Goal: Task Accomplishment & Management: Use online tool/utility

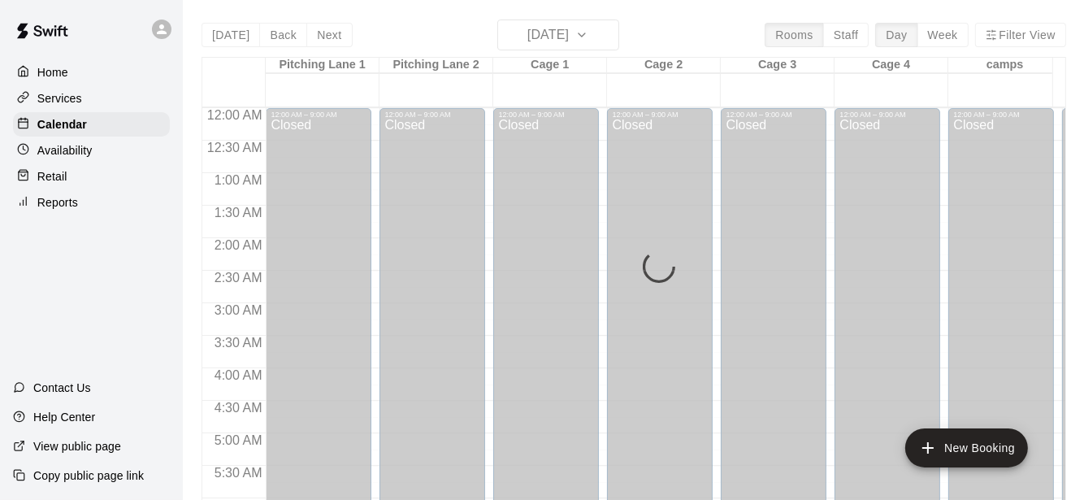
scroll to position [1148, 0]
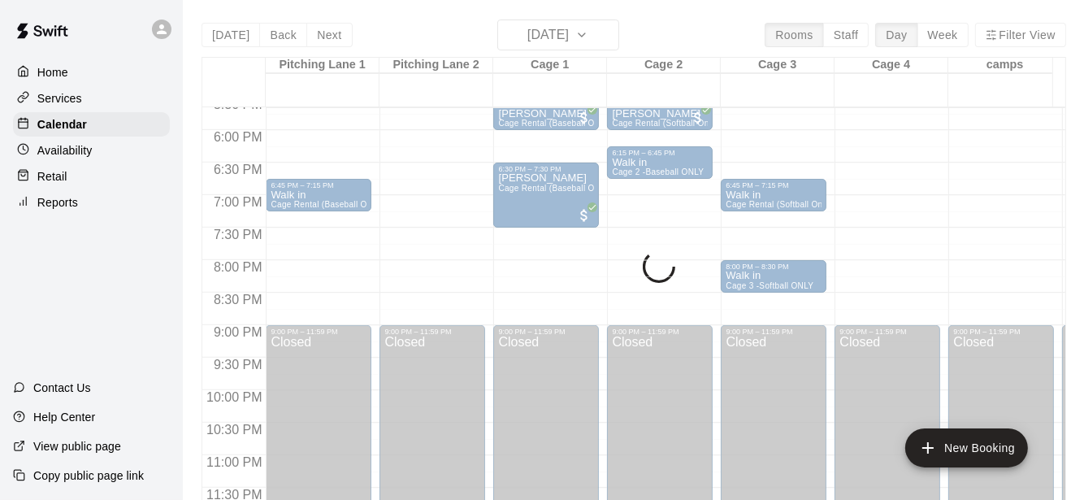
drag, startPoint x: 0, startPoint y: 0, endPoint x: 116, endPoint y: 296, distance: 317.9
click at [116, 296] on div "Home Services Calendar Availability Retail Reports Contact Us Help Center View …" at bounding box center [91, 250] width 183 height 500
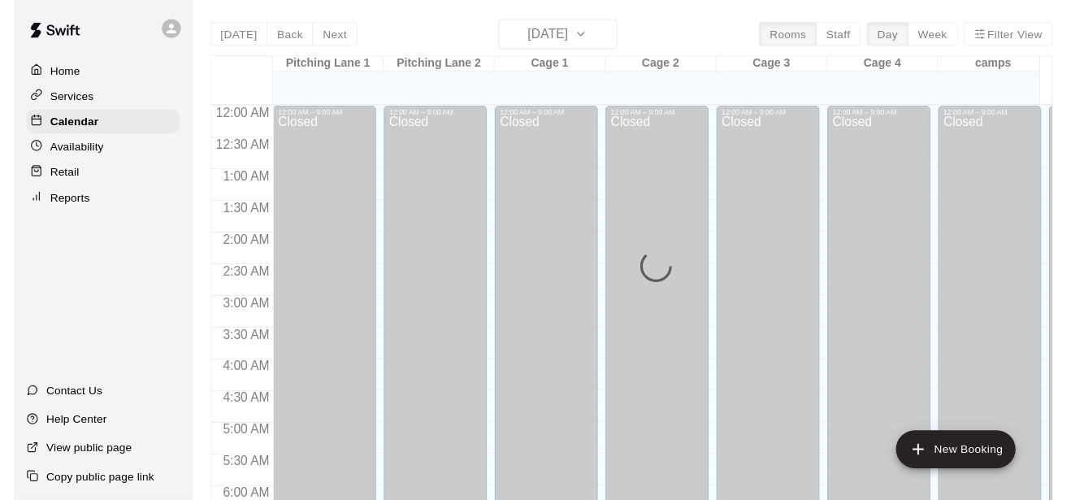
scroll to position [510, 0]
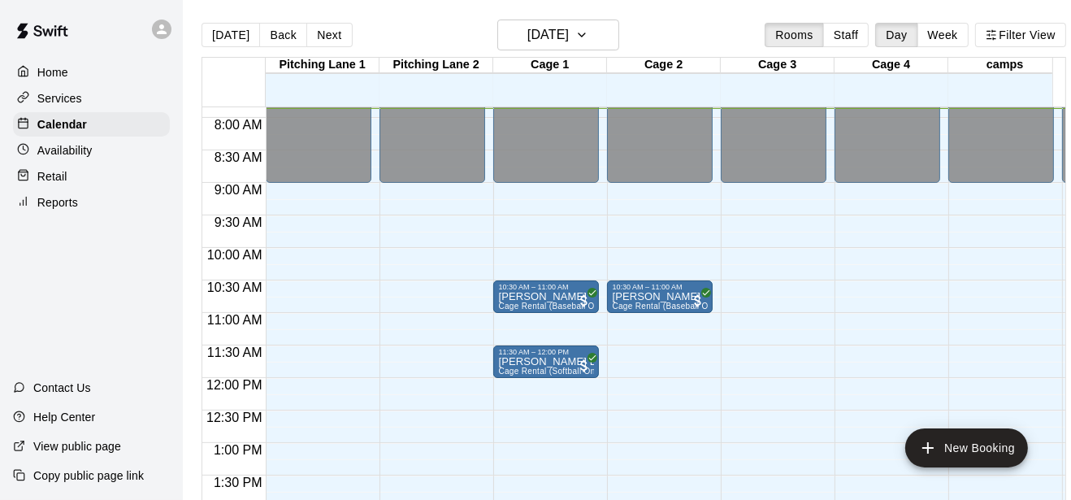
drag, startPoint x: 400, startPoint y: 138, endPoint x: 129, endPoint y: 385, distance: 366.5
click at [129, 385] on div "Contact Us" at bounding box center [91, 387] width 183 height 29
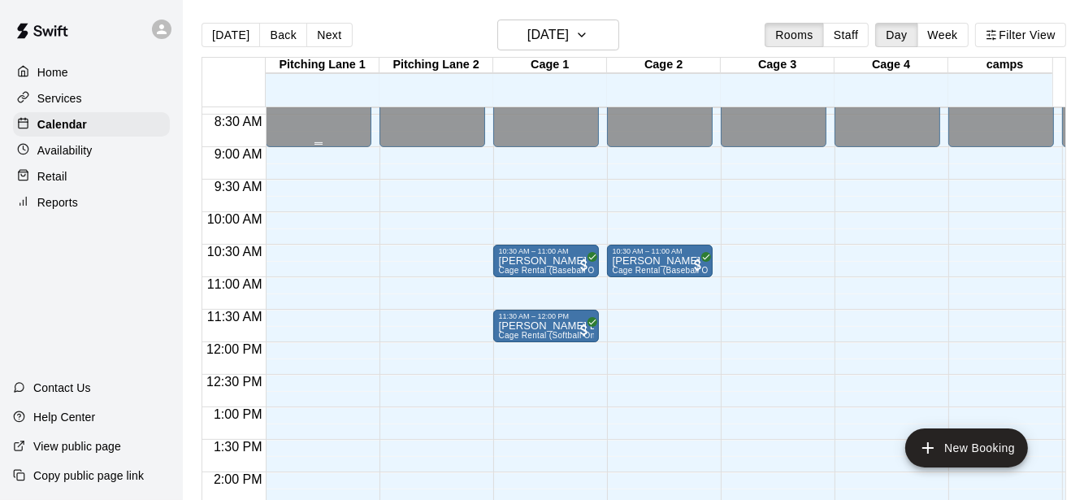
scroll to position [381, 0]
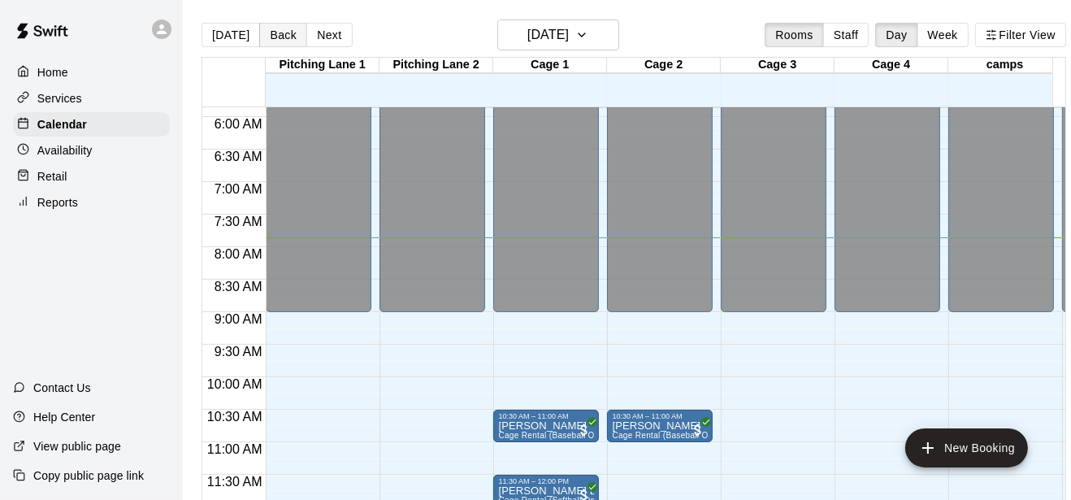
click at [280, 24] on button "Back" at bounding box center [283, 35] width 48 height 24
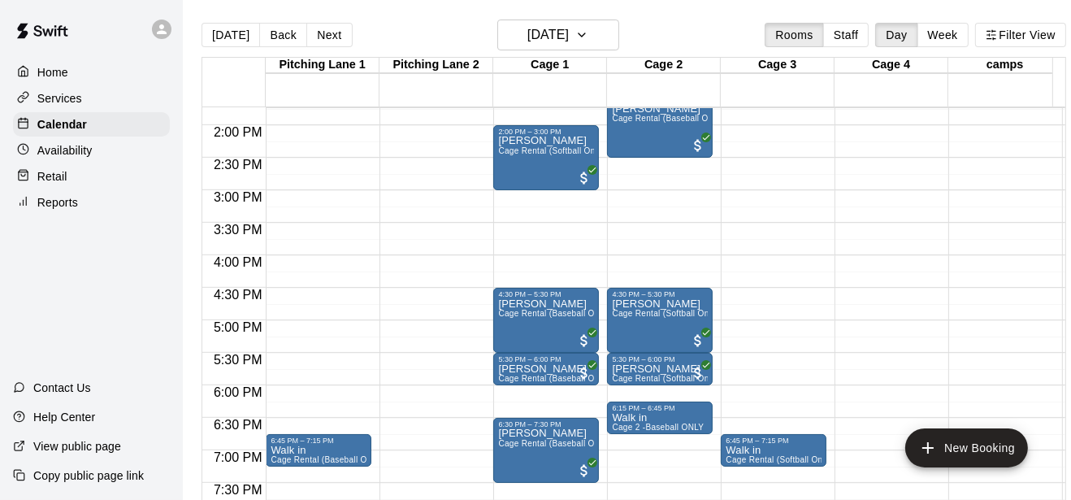
scroll to position [637, 0]
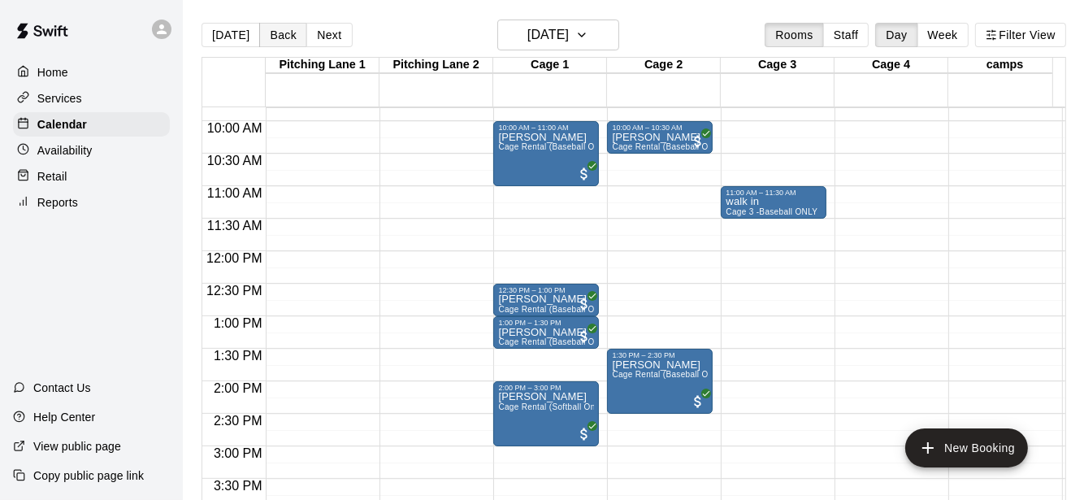
click at [272, 33] on button "Back" at bounding box center [283, 35] width 48 height 24
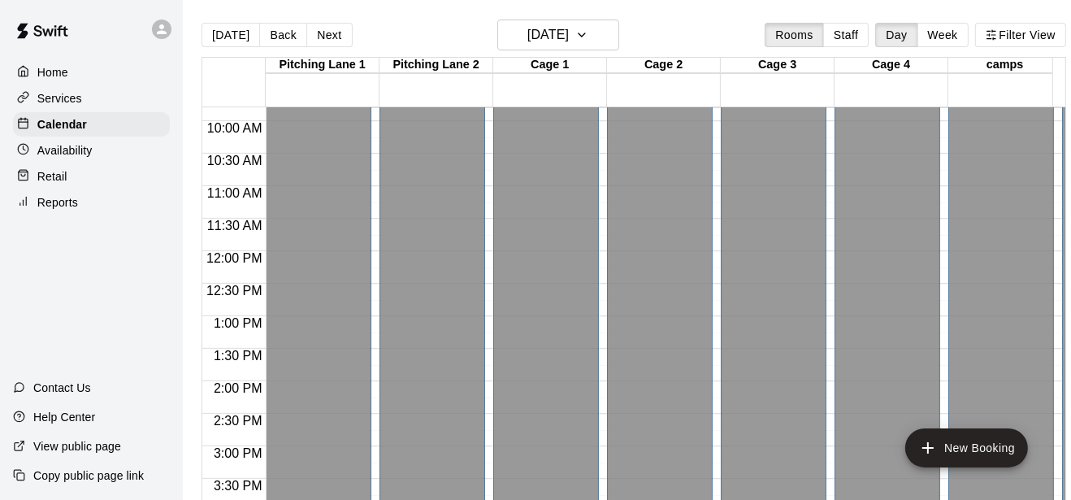
drag, startPoint x: 402, startPoint y: 83, endPoint x: 133, endPoint y: 322, distance: 359.8
click at [133, 322] on div "Home Services Calendar Availability Retail Reports Contact Us Help Center View …" at bounding box center [91, 250] width 183 height 500
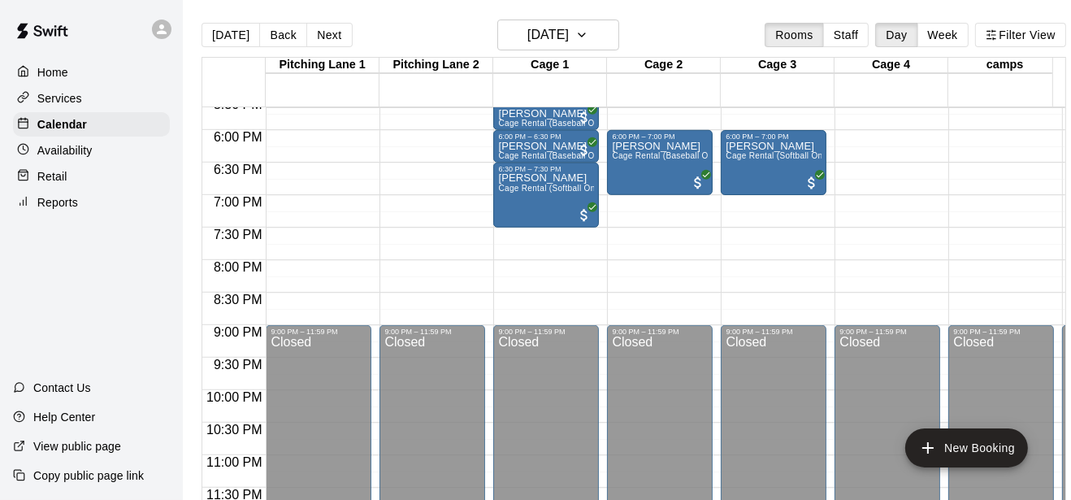
scroll to position [893, 0]
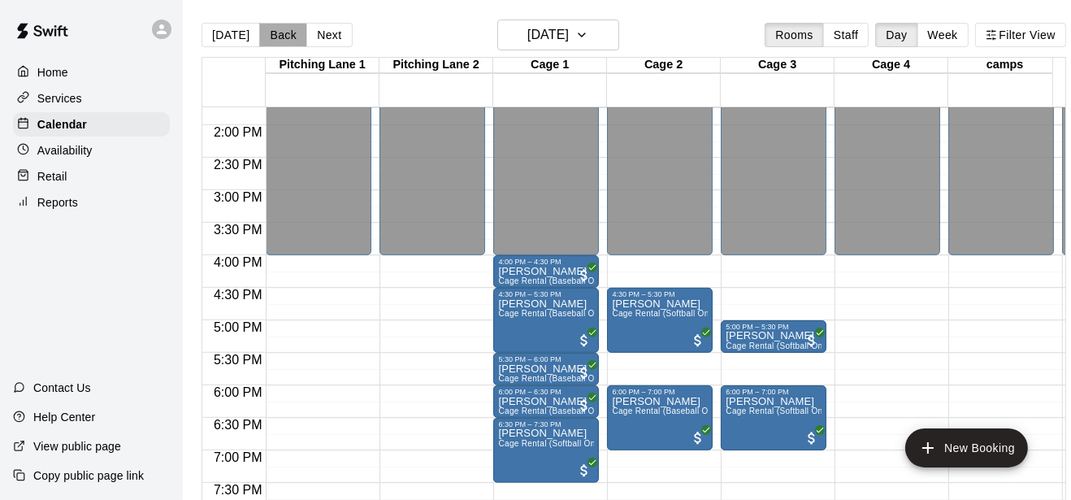
click at [275, 38] on button "Back" at bounding box center [283, 35] width 48 height 24
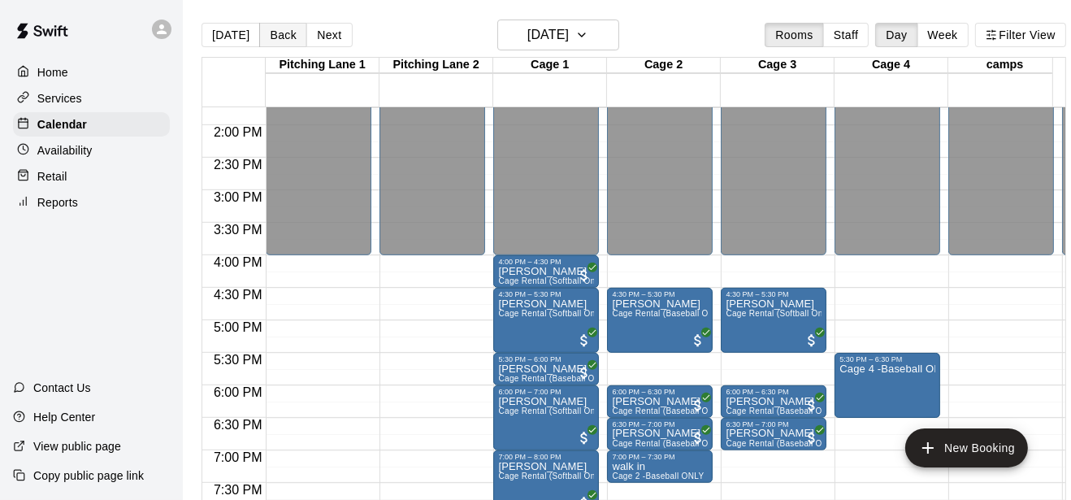
click at [270, 36] on button "Back" at bounding box center [283, 35] width 48 height 24
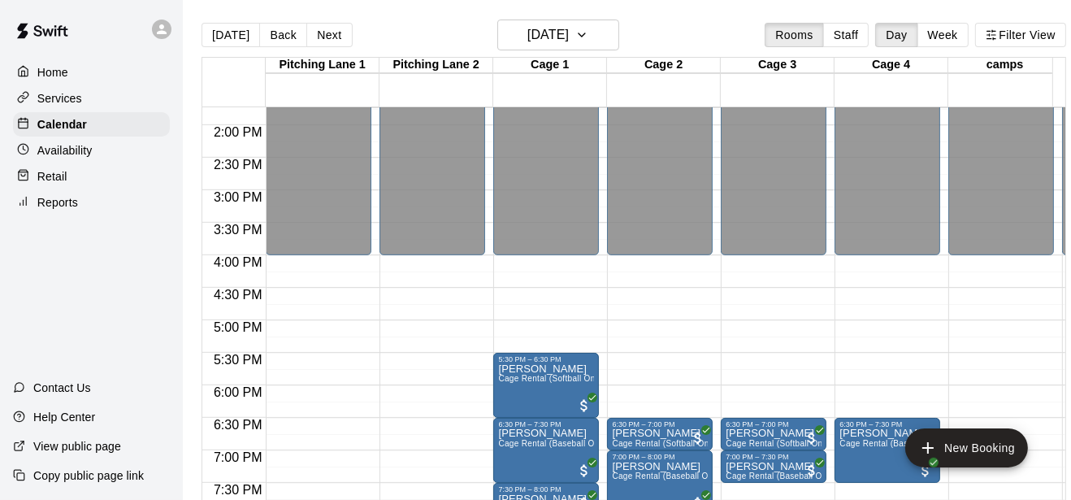
scroll to position [1148, 0]
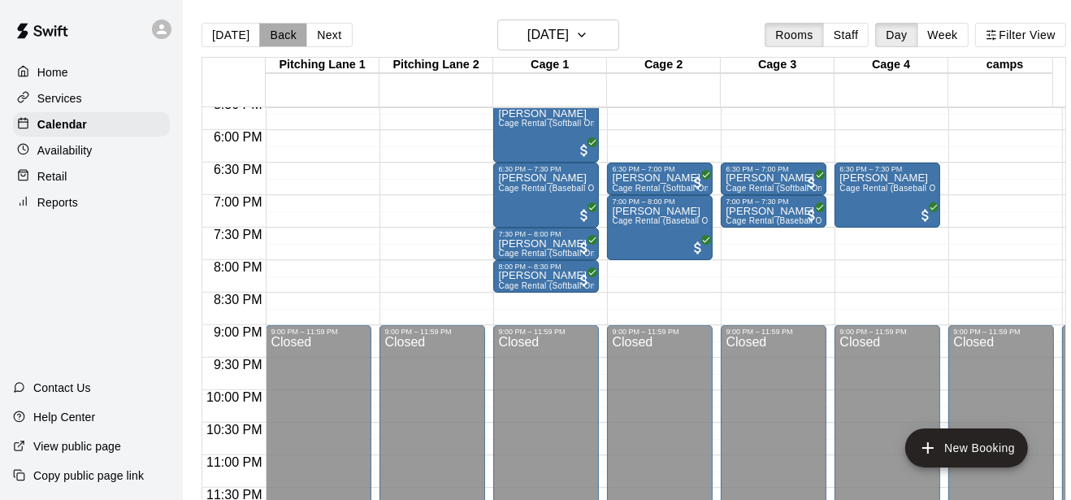
click at [271, 39] on button "Back" at bounding box center [283, 35] width 48 height 24
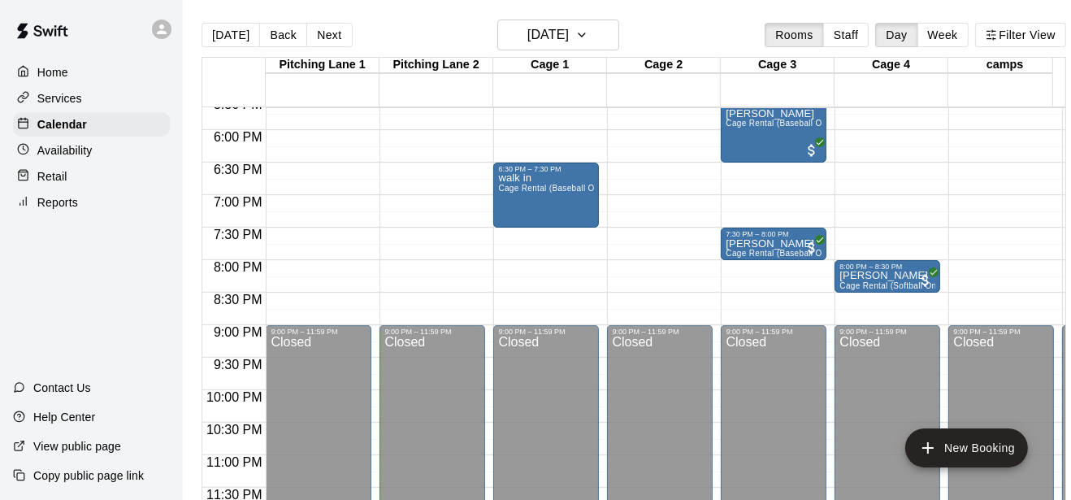
scroll to position [893, 0]
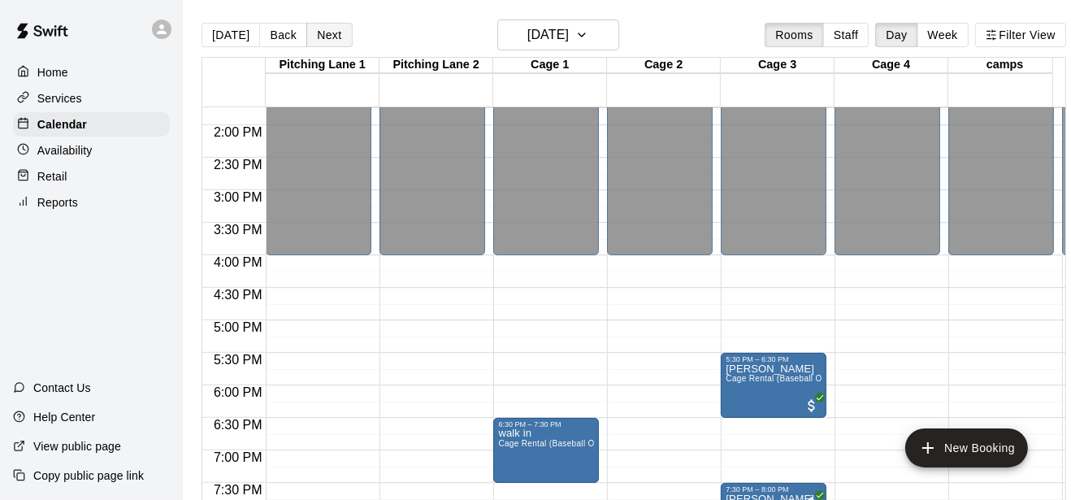
click at [306, 38] on button "Next" at bounding box center [329, 35] width 46 height 24
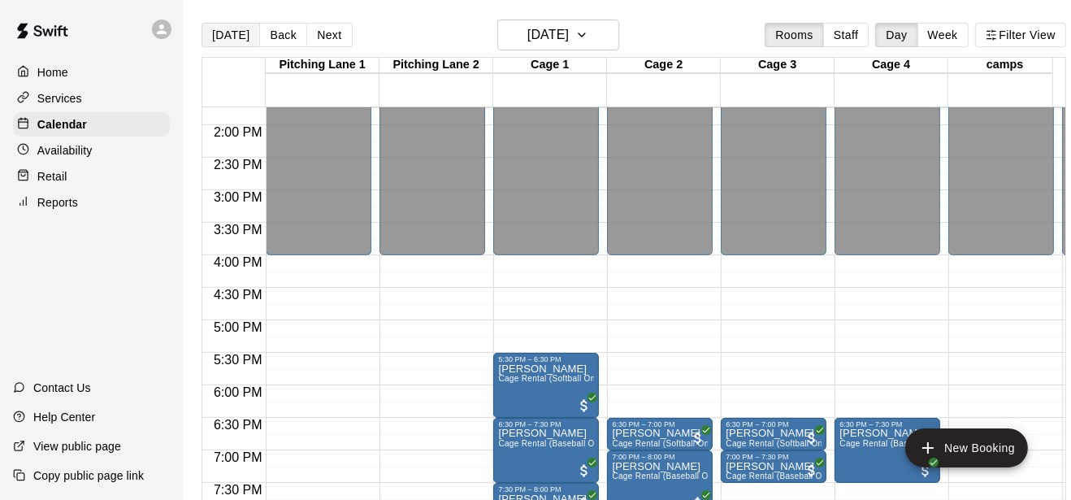
click at [232, 41] on button "[DATE]" at bounding box center [231, 35] width 59 height 24
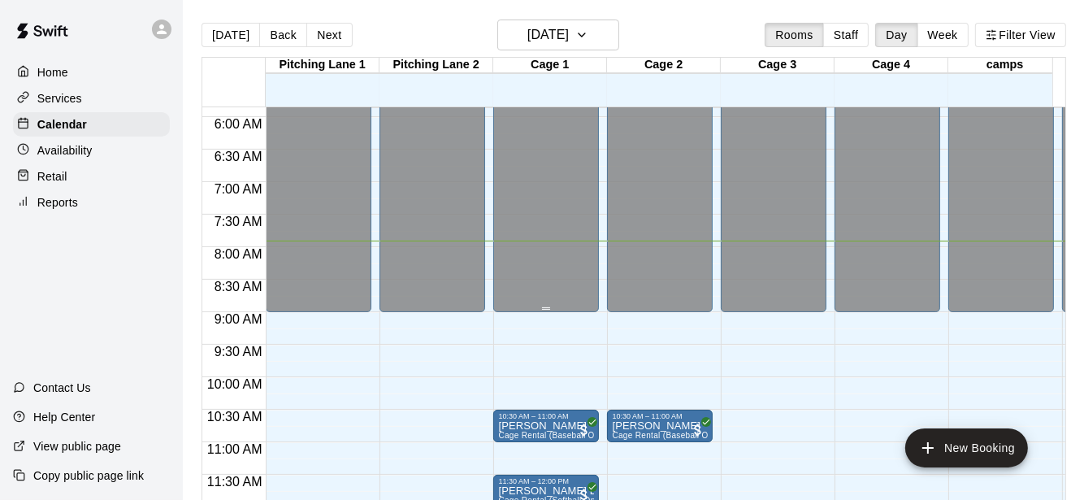
scroll to position [637, 0]
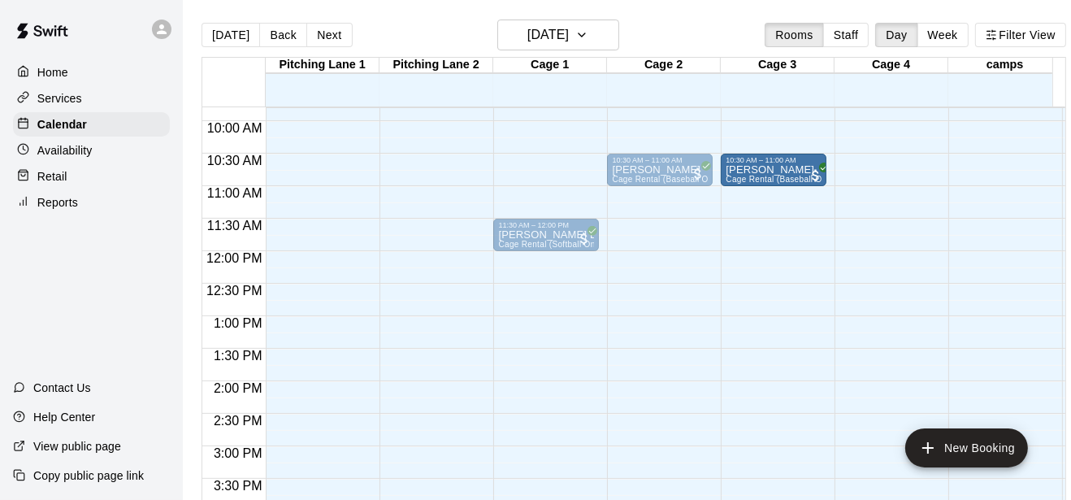
drag, startPoint x: 545, startPoint y: 171, endPoint x: 767, endPoint y: 179, distance: 222.0
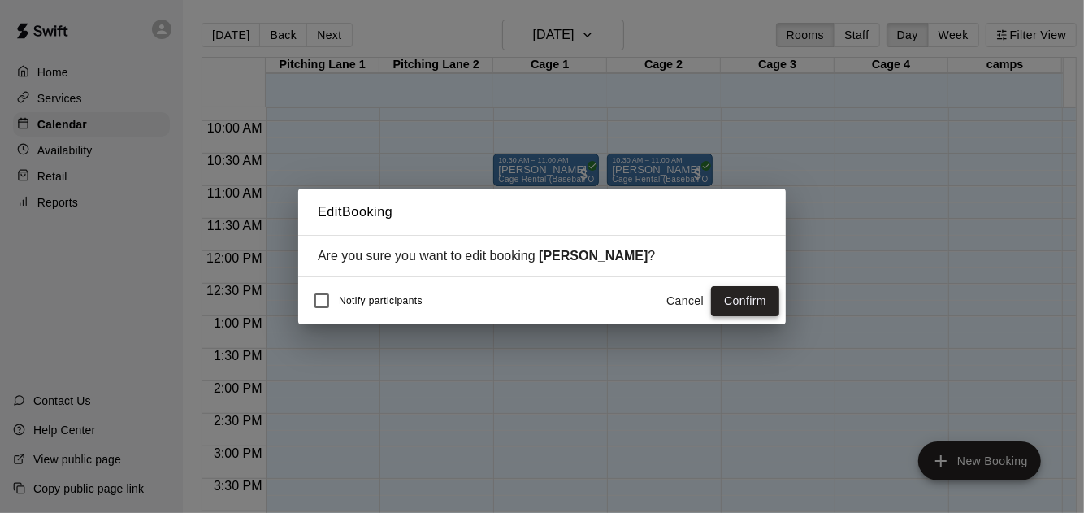
click at [753, 290] on button "Confirm" at bounding box center [745, 301] width 68 height 30
